Goal: Transaction & Acquisition: Purchase product/service

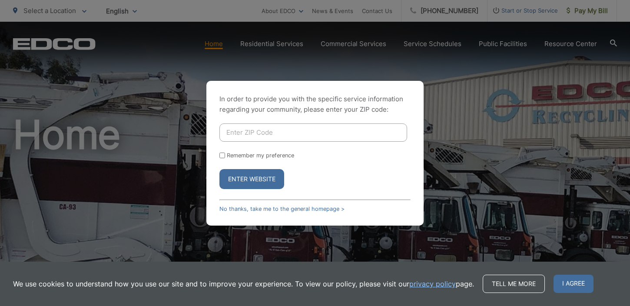
click at [280, 133] on input "Enter ZIP Code" at bounding box center [313, 132] width 188 height 18
type input "91916"
click at [218, 153] on div "In order to provide you with the specific service information regarding your co…" at bounding box center [314, 153] width 217 height 145
click at [221, 154] on input "Remember my preference" at bounding box center [222, 155] width 6 height 6
checkbox input "true"
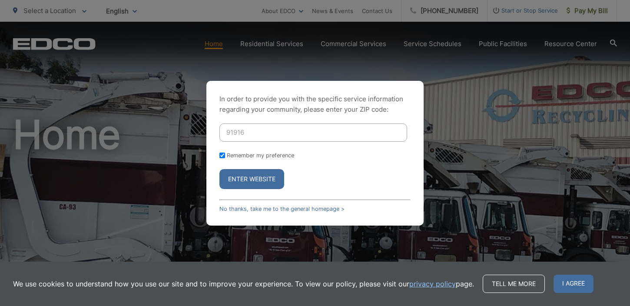
click at [236, 181] on button "Enter Website" at bounding box center [251, 179] width 65 height 20
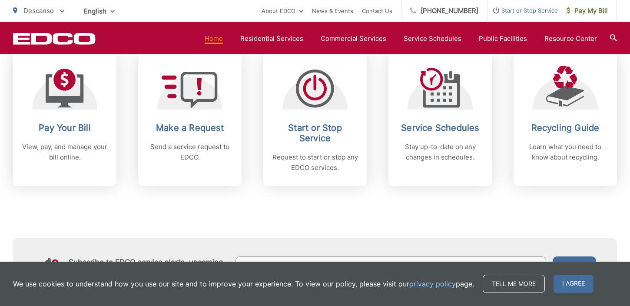
scroll to position [383, 0]
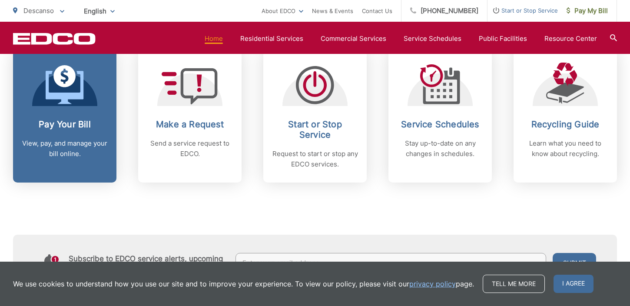
click at [69, 127] on h2 "Pay Your Bill" at bounding box center [65, 124] width 86 height 10
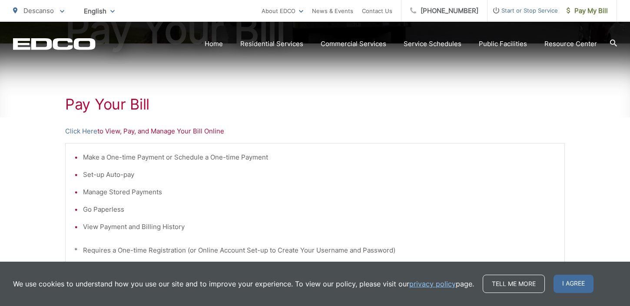
scroll to position [131, 0]
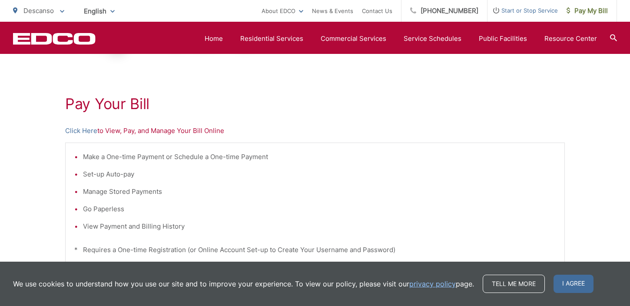
click at [165, 152] on li "Make a One-time Payment or Schedule a One-time Payment" at bounding box center [319, 157] width 472 height 10
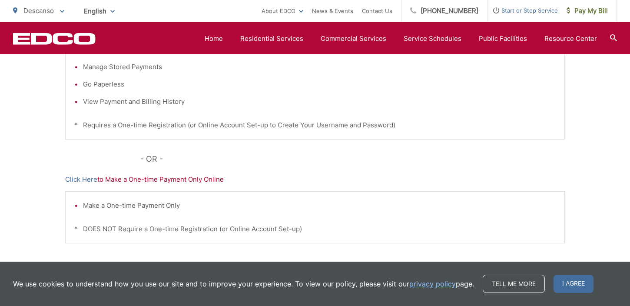
scroll to position [258, 0]
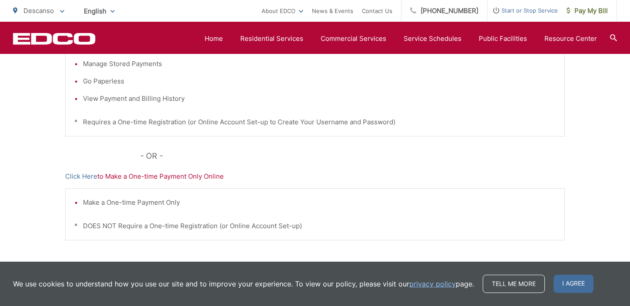
click at [170, 175] on p "Click Here to Make a One-time Payment Only Online" at bounding box center [314, 176] width 499 height 10
click at [80, 171] on link "Click Here" at bounding box center [81, 176] width 32 height 10
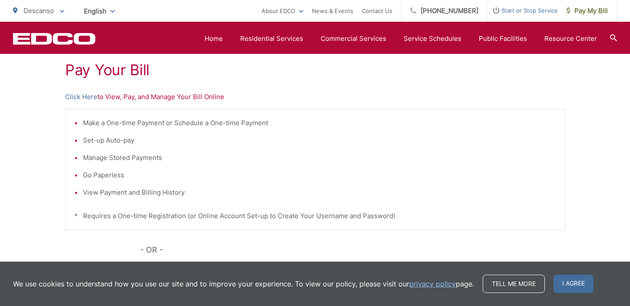
scroll to position [116, 0]
